Goal: Book appointment/travel/reservation

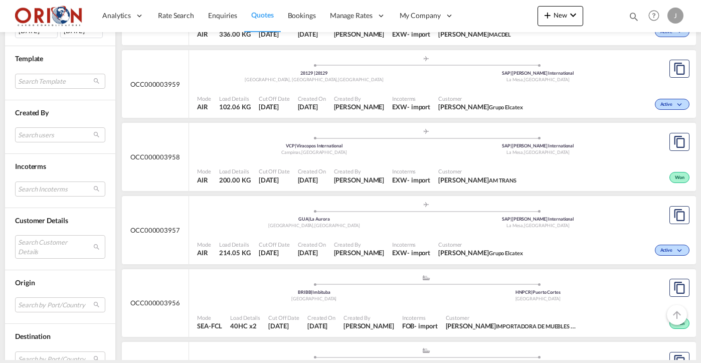
scroll to position [483, 0]
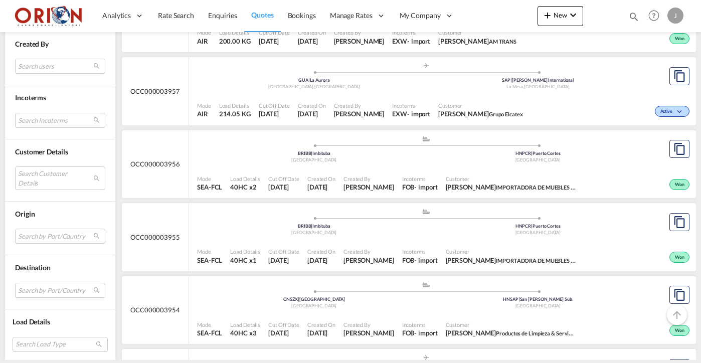
click at [442, 169] on div "Mode SEA-FCL Load Details 40HC x2 Cut Off Date [DATE] Created On [DATE] Created…" at bounding box center [442, 184] width 507 height 30
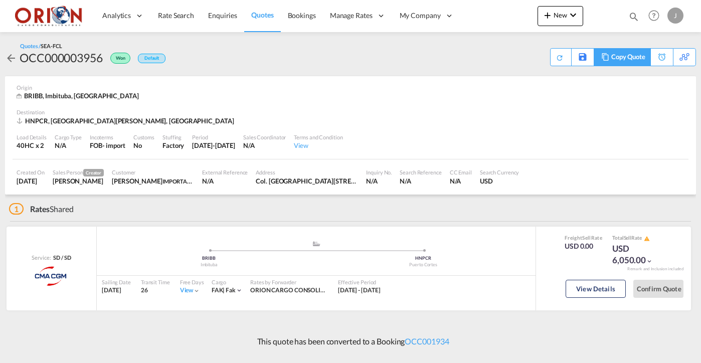
click at [634, 59] on div "Copy Quote" at bounding box center [629, 57] width 34 height 17
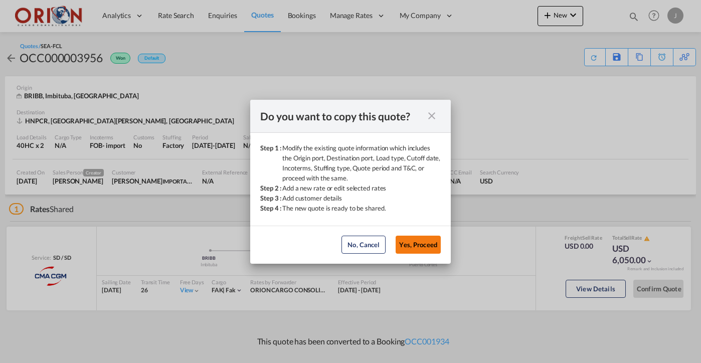
click at [419, 242] on button "Yes, Proceed" at bounding box center [418, 245] width 45 height 18
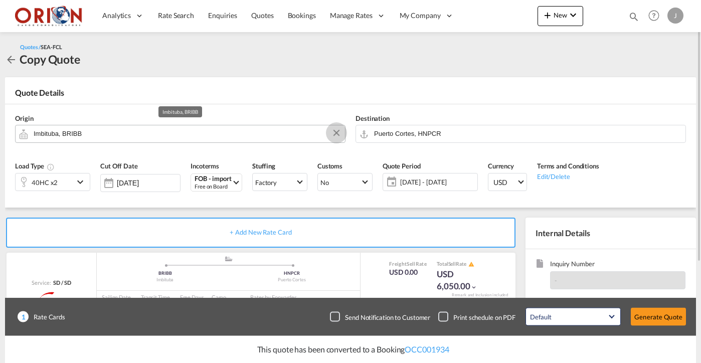
click at [334, 136] on button "Clear Input" at bounding box center [336, 132] width 15 height 15
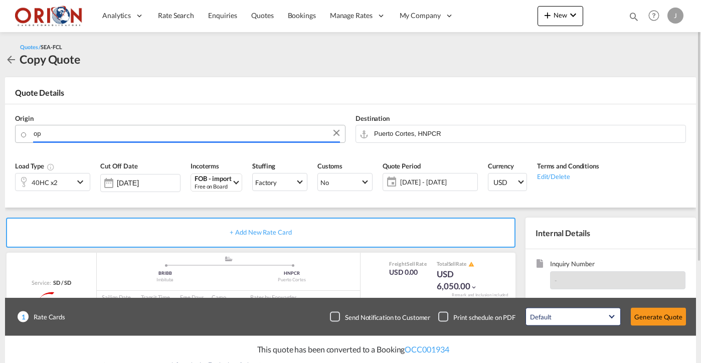
type input "o"
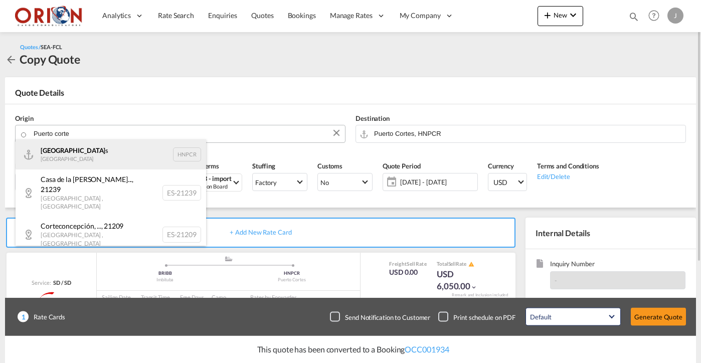
click at [144, 147] on div "Puerto Corte s Honduras HNPCR" at bounding box center [111, 154] width 191 height 30
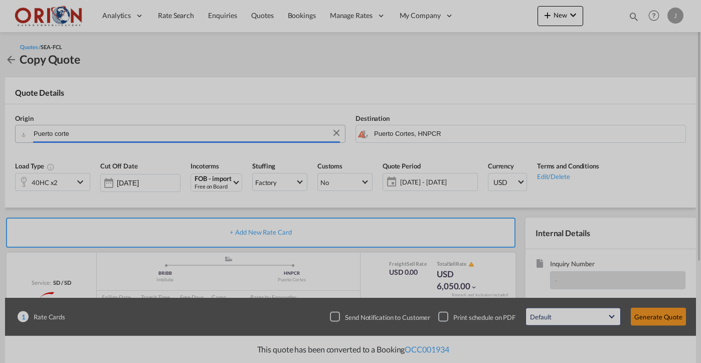
type input "Puerto Cortes, HNPCR"
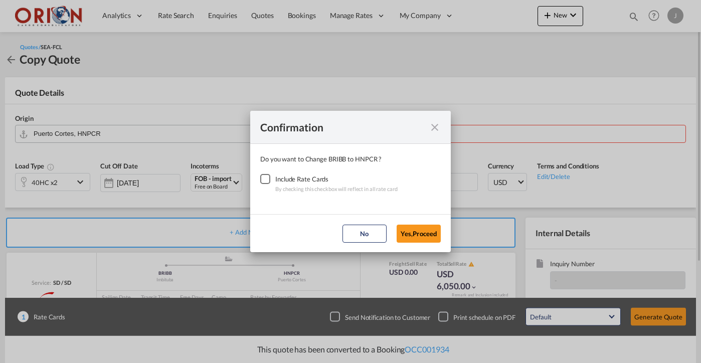
click at [266, 180] on div "Checkbox No Ink" at bounding box center [265, 179] width 10 height 10
click at [411, 238] on button "Yes,Proceed" at bounding box center [419, 234] width 44 height 18
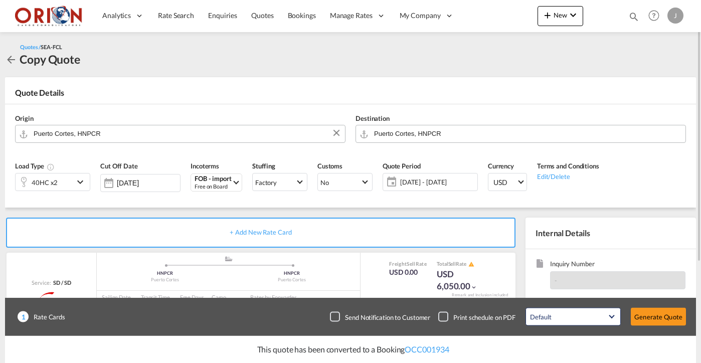
click at [420, 141] on md-autocomplete "Puerto Cortes, HNPCR" at bounding box center [527, 134] width 307 height 18
click at [419, 135] on input "Puerto Cortes, HNPCR" at bounding box center [527, 134] width 307 height 18
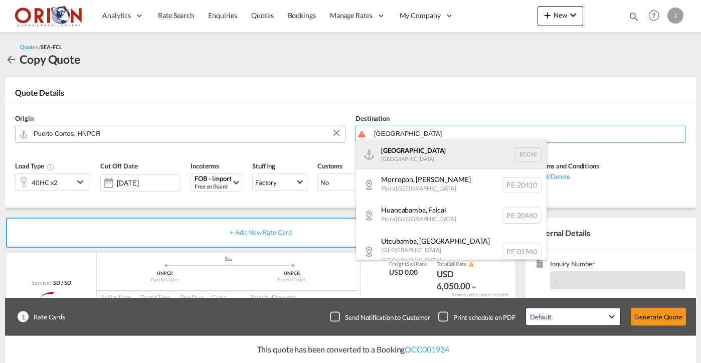
click at [415, 151] on div "Guayaquil [GEOGRAPHIC_DATA] [GEOGRAPHIC_DATA]" at bounding box center [451, 154] width 191 height 30
type input "[GEOGRAPHIC_DATA], ECGYE"
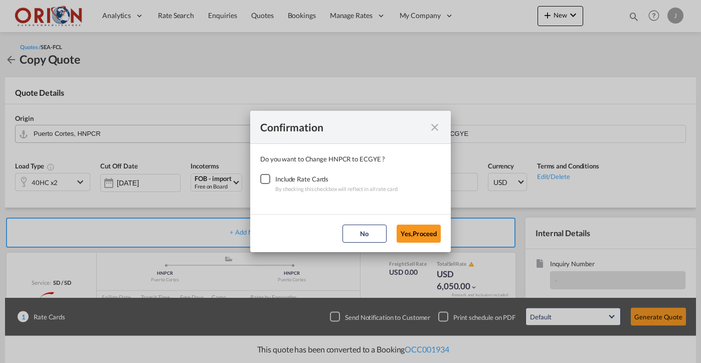
click at [266, 182] on div "Checkbox No Ink" at bounding box center [265, 179] width 10 height 10
click at [415, 230] on button "Yes,Proceed" at bounding box center [419, 234] width 44 height 18
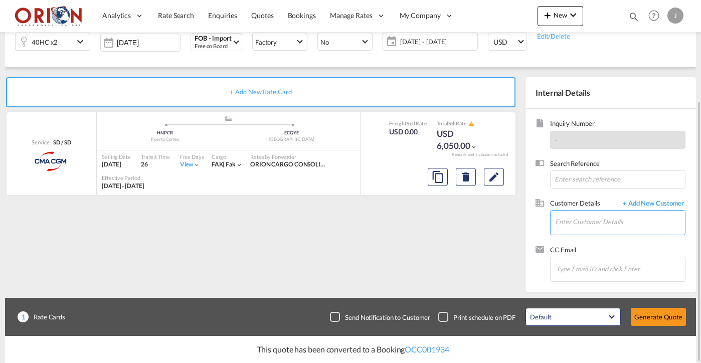
click at [587, 224] on input "Enter Customer Details" at bounding box center [620, 222] width 130 height 23
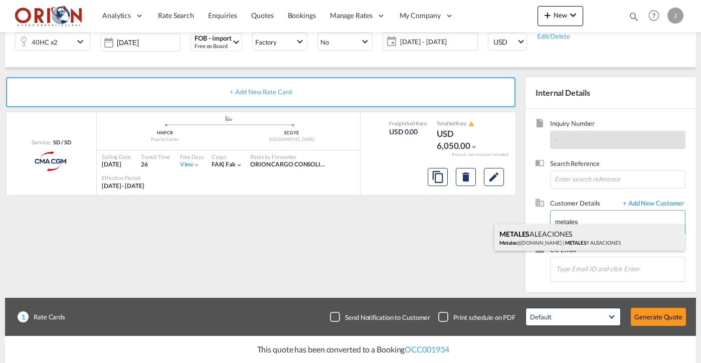
click at [574, 240] on div "METALES ALEACIONES Metales @[DOMAIN_NAME] | METALES Y ALEACIONES" at bounding box center [590, 237] width 191 height 27
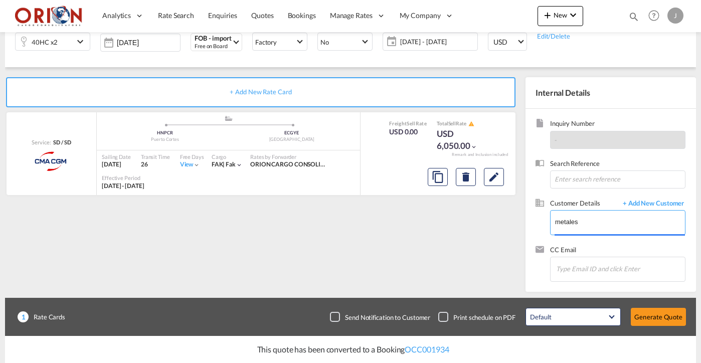
type input "METALES Y ALEACIONES, METALES ALEACIONES, [EMAIL_ADDRESS][DOMAIN_NAME]"
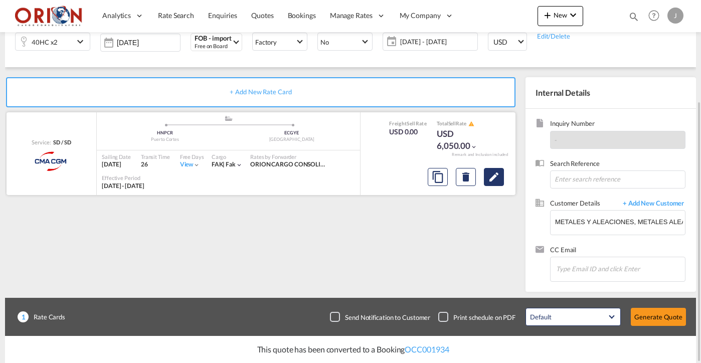
click at [494, 182] on button "Edit" at bounding box center [494, 177] width 20 height 18
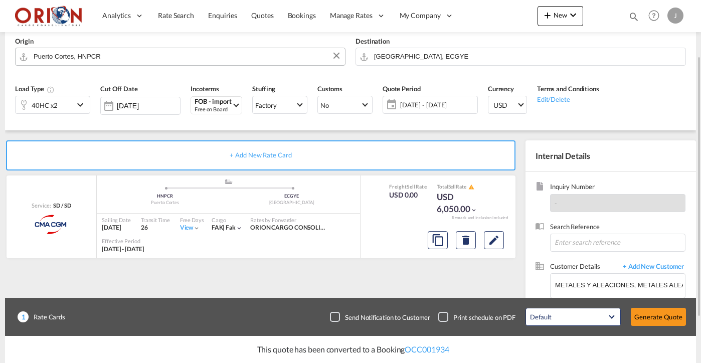
click at [425, 111] on div "[DATE] - [DATE] [DATE] - [DATE] August January February March April May June Ju…" at bounding box center [430, 105] width 95 height 18
click at [427, 111] on div "[DATE] - [DATE] [DATE] - [DATE] August January February March April May June Ju…" at bounding box center [430, 105] width 95 height 18
click at [423, 103] on span "[DATE] - [DATE]" at bounding box center [437, 104] width 75 height 9
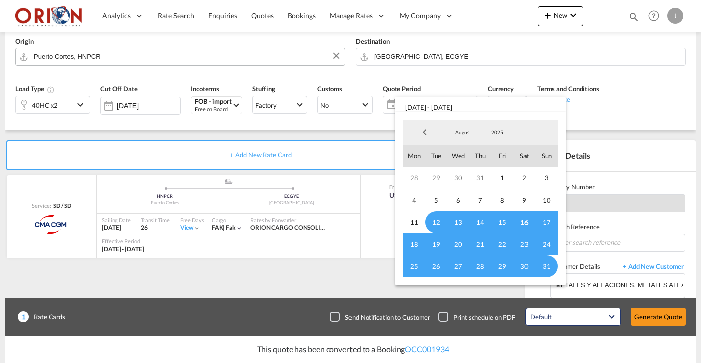
click at [520, 223] on span "16" at bounding box center [525, 222] width 22 height 22
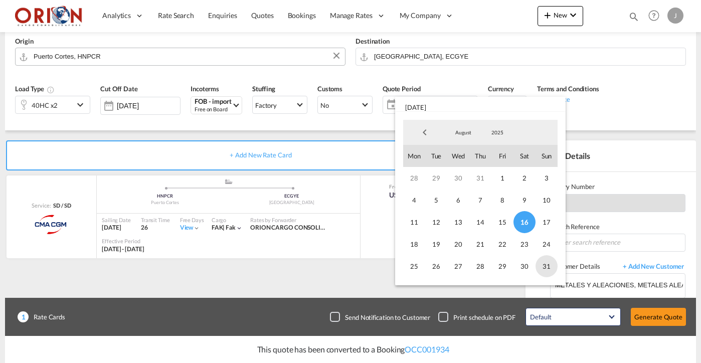
click at [546, 271] on span "31" at bounding box center [547, 266] width 22 height 22
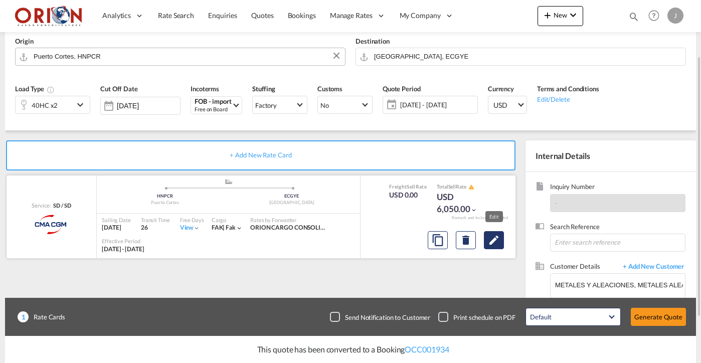
click at [494, 237] on md-icon "Edit" at bounding box center [494, 240] width 12 height 12
click at [491, 239] on md-icon "Edit" at bounding box center [494, 240] width 12 height 12
click at [155, 104] on input "[DATE]" at bounding box center [148, 106] width 63 height 8
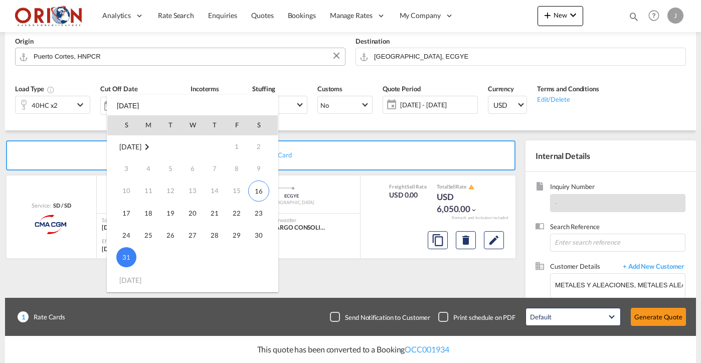
click at [127, 255] on span "31" at bounding box center [126, 257] width 20 height 20
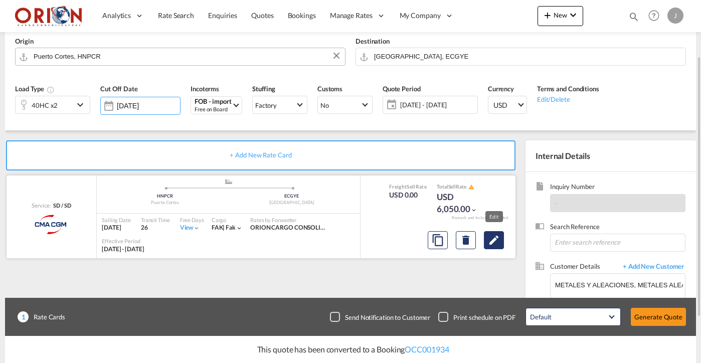
click at [492, 243] on md-icon "Edit" at bounding box center [494, 240] width 12 height 12
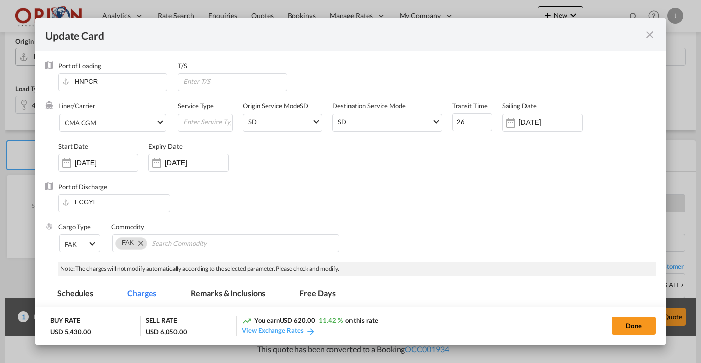
select select "per equipment"
click at [468, 120] on input "26" at bounding box center [472, 122] width 40 height 18
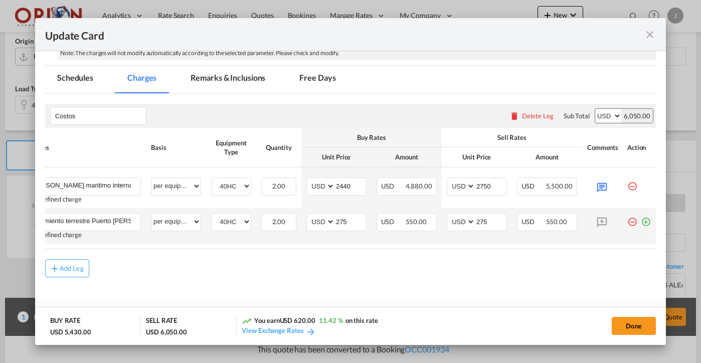
scroll to position [0, 25]
type input "13"
click at [633, 219] on md-icon "icon-minus-circle-outline red-400-fg" at bounding box center [633, 218] width 10 height 10
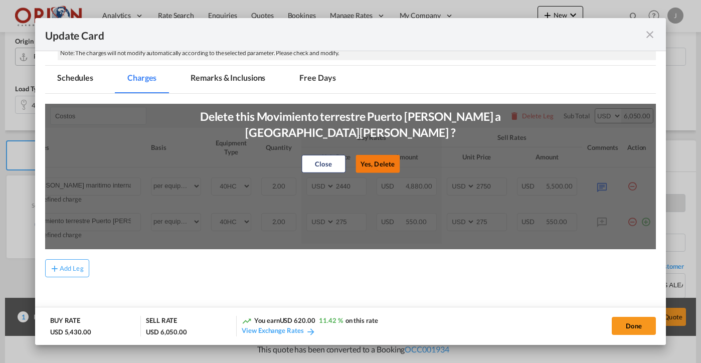
click at [385, 162] on button "Yes, Delete" at bounding box center [378, 164] width 44 height 18
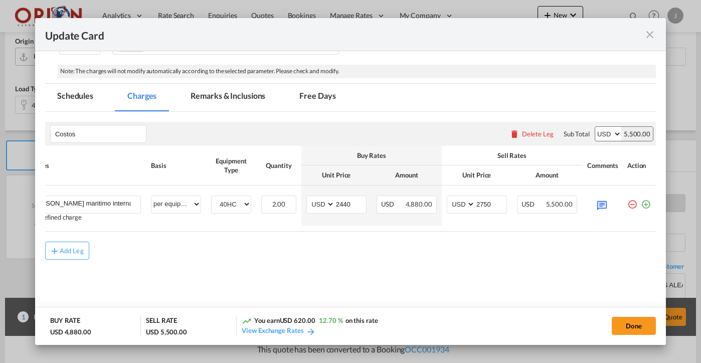
scroll to position [197, 0]
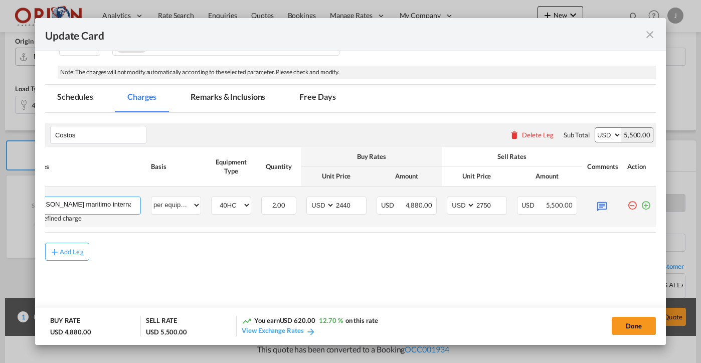
click at [120, 202] on input "[PERSON_NAME] maritimo internacional Paranagua a [GEOGRAPHIC_DATA][PERSON_NAME]" at bounding box center [86, 204] width 110 height 15
drag, startPoint x: 111, startPoint y: 200, endPoint x: 205, endPoint y: 203, distance: 93.8
click at [205, 203] on tr "[PERSON_NAME] maritimo internacional Puerto [PERSON_NAME] a Puerto [PERSON_NAME…" at bounding box center [339, 207] width 636 height 41
type input "[PERSON_NAME] maritimo internacional Puerto [PERSON_NAME] a [GEOGRAPHIC_DATA]"
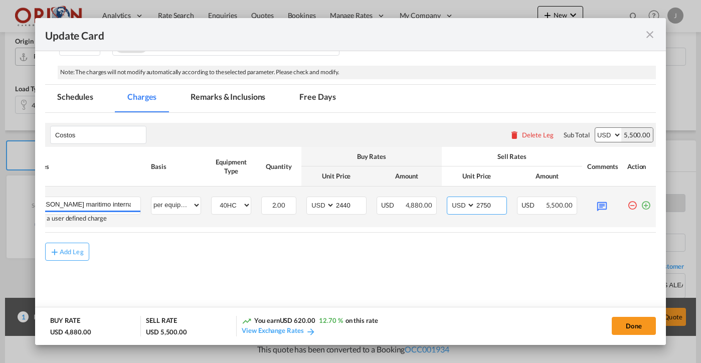
click at [495, 200] on input "2750" at bounding box center [491, 204] width 31 height 15
type input "1450"
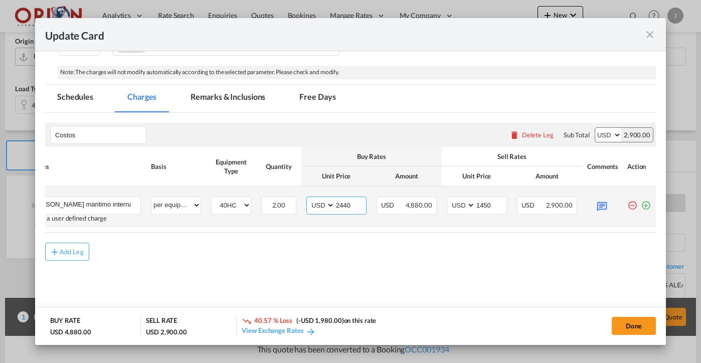
click at [350, 201] on input "2440" at bounding box center [350, 204] width 31 height 15
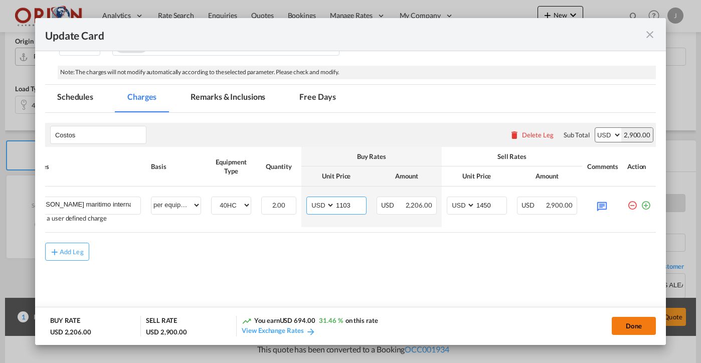
type input "1103"
click at [622, 331] on button "Done" at bounding box center [634, 326] width 44 height 18
type input "[DATE]"
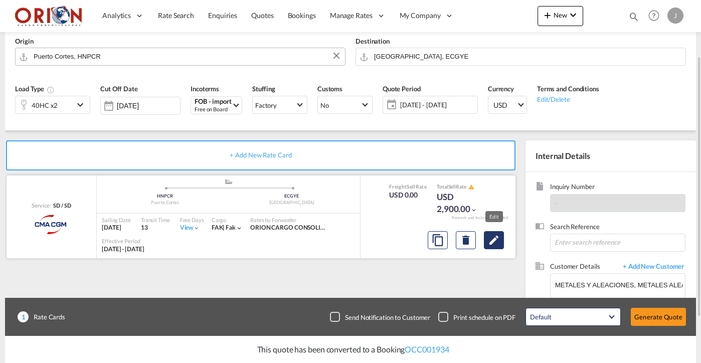
click at [495, 238] on md-icon "Edit" at bounding box center [494, 240] width 12 height 12
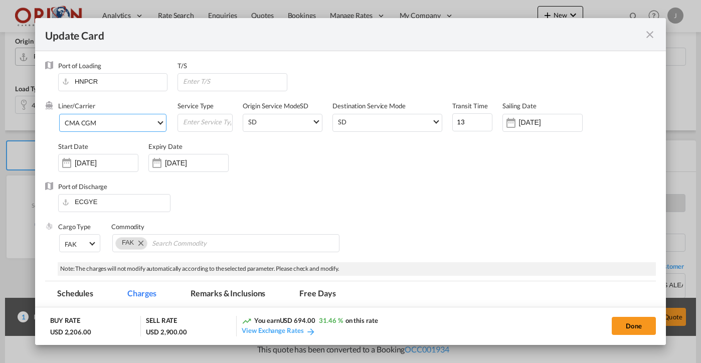
click at [130, 119] on span "CMA CGM" at bounding box center [110, 122] width 91 height 9
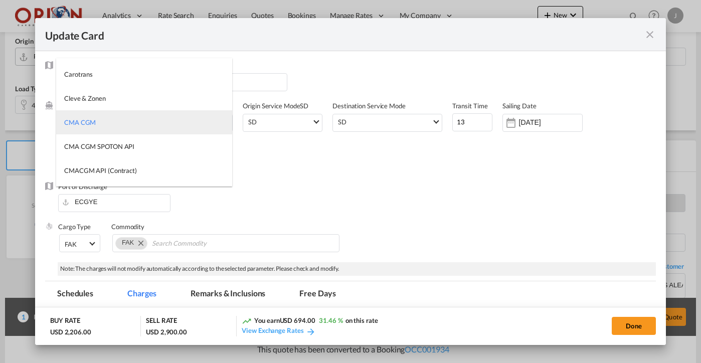
type md-option "17"
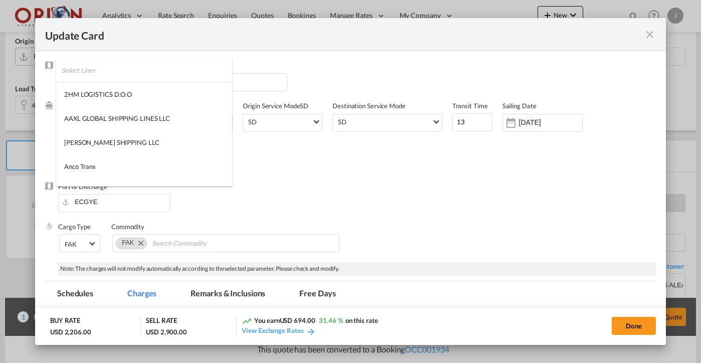
scroll to position [-1, 0]
click at [100, 73] on input "search" at bounding box center [147, 70] width 171 height 24
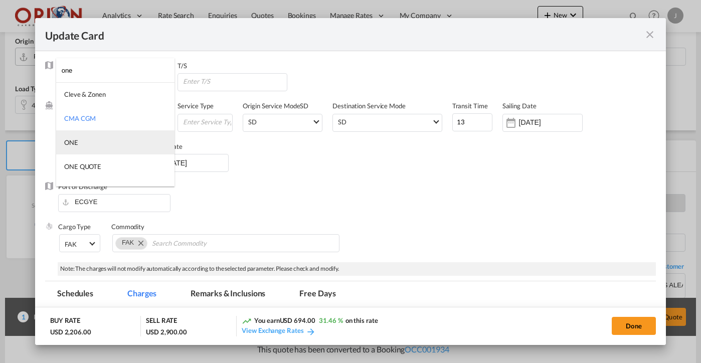
type input "one"
click at [83, 138] on md-option "ONE" at bounding box center [115, 142] width 118 height 24
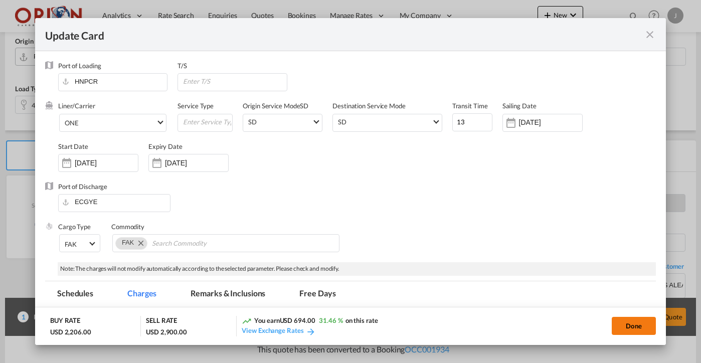
click at [622, 328] on button "Done" at bounding box center [634, 326] width 44 height 18
type input "[DATE]"
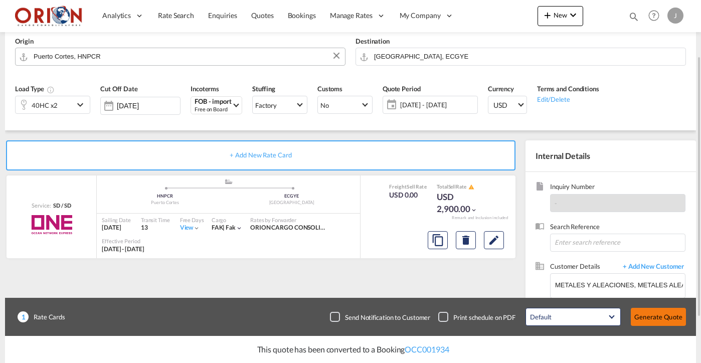
click at [649, 317] on button "Generate Quote" at bounding box center [658, 317] width 55 height 18
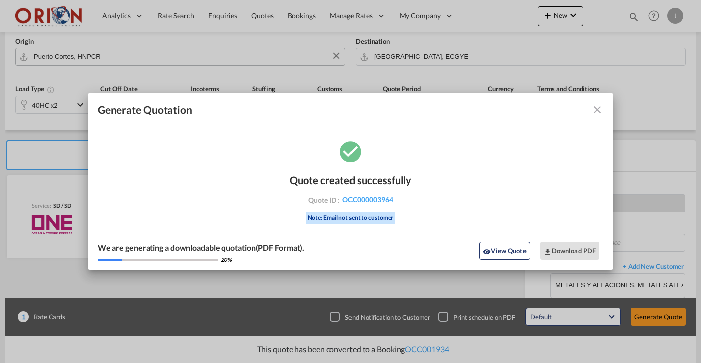
click at [596, 111] on md-icon "icon-close fg-AAA8AD cursor m-0" at bounding box center [597, 110] width 12 height 12
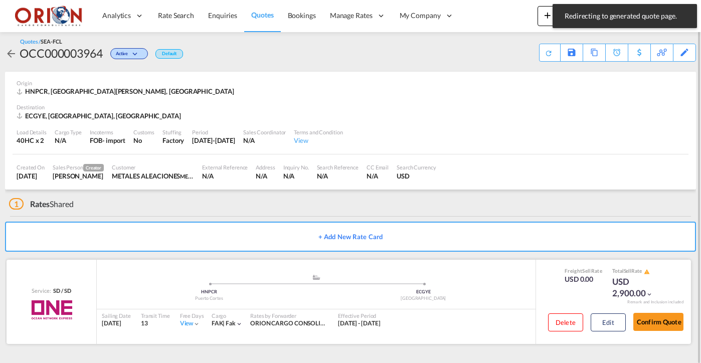
scroll to position [1, 0]
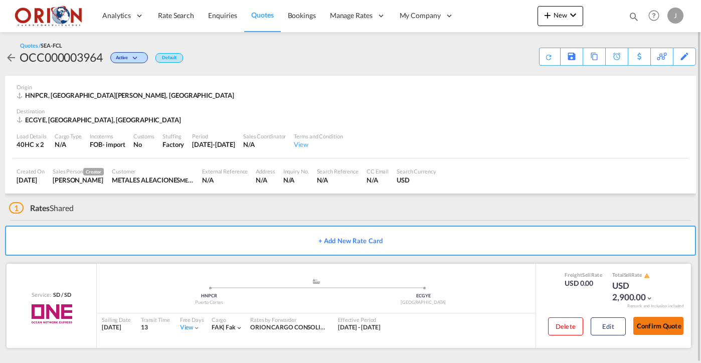
click at [654, 322] on button "Confirm Quote" at bounding box center [659, 326] width 50 height 18
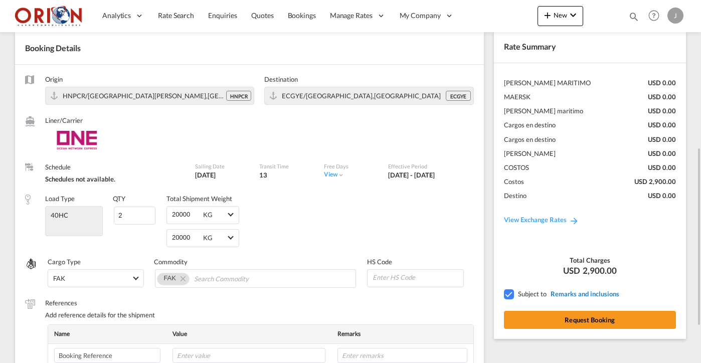
scroll to position [144, 0]
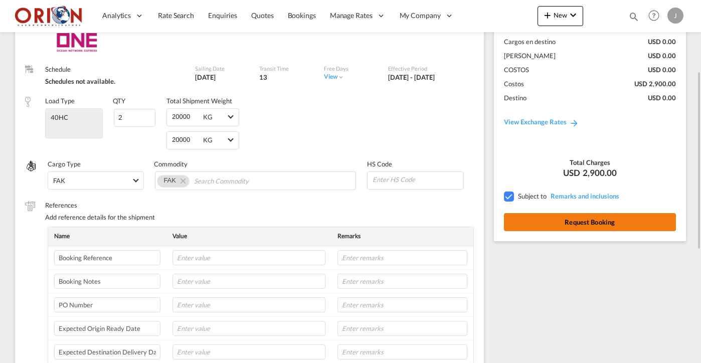
click at [584, 218] on button "Request Booking" at bounding box center [590, 222] width 172 height 18
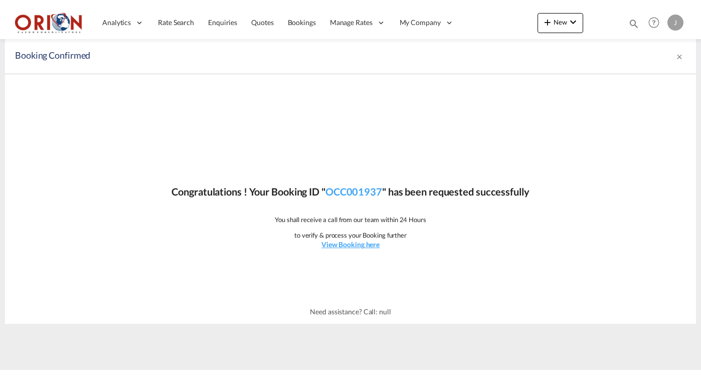
scroll to position [0, 0]
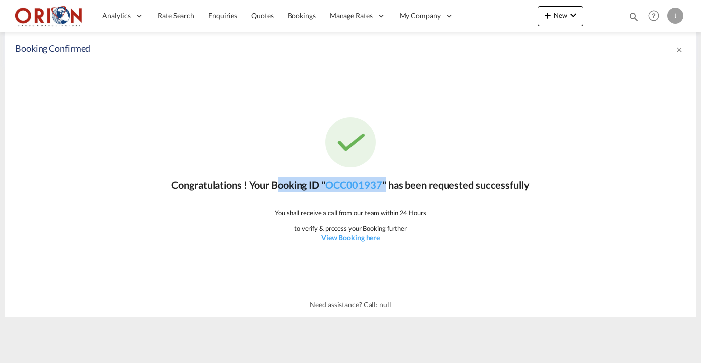
drag, startPoint x: 272, startPoint y: 185, endPoint x: 388, endPoint y: 182, distance: 116.4
click at [388, 182] on p "Congratulations ! Your Booking ID " OCC001937 " has been requested successfully" at bounding box center [351, 185] width 358 height 14
copy p "Booking ID " OCC001937 ""
click at [259, 15] on span "Quotes" at bounding box center [262, 15] width 22 height 9
